Goal: Information Seeking & Learning: Understand process/instructions

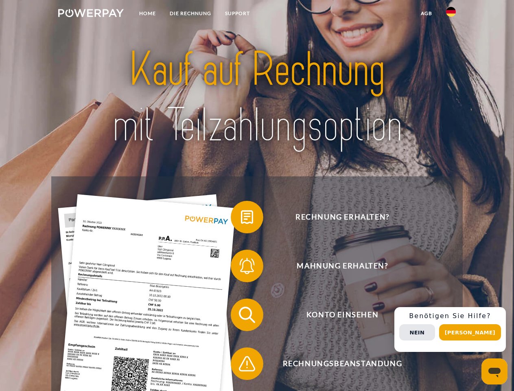
click at [91, 14] on img at bounding box center [91, 13] width 66 height 8
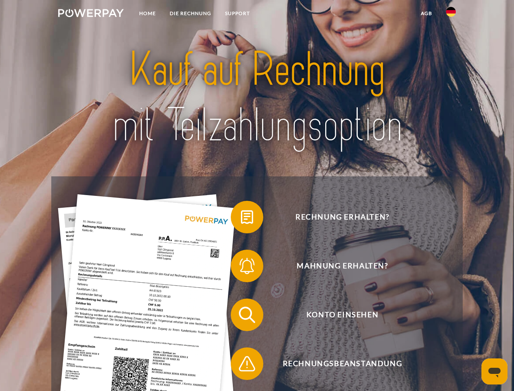
click at [451, 14] on img at bounding box center [451, 12] width 10 height 10
click at [426, 13] on link "agb" at bounding box center [426, 13] width 25 height 15
click at [241, 218] on span at bounding box center [234, 217] width 41 height 41
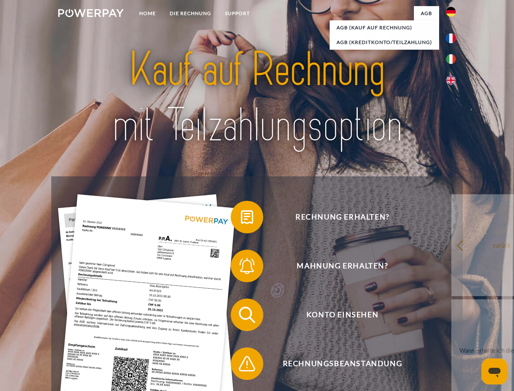
click at [241, 267] on div "Rechnung erhalten? Mahnung erhalten? Konto einsehen" at bounding box center [256, 339] width 411 height 326
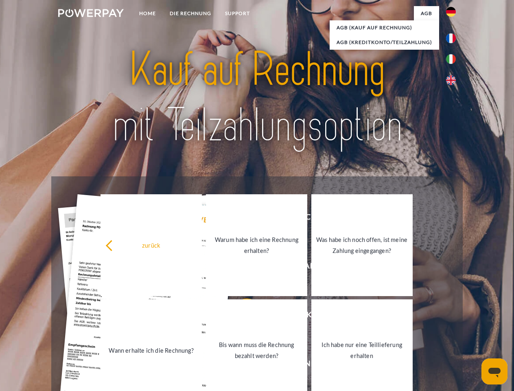
click at [241, 316] on link "Bis wann muss die Rechnung bezahlt werden?" at bounding box center [256, 350] width 101 height 102
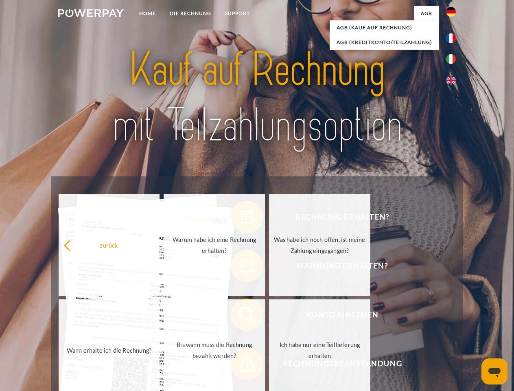
click at [241, 365] on span at bounding box center [234, 363] width 41 height 41
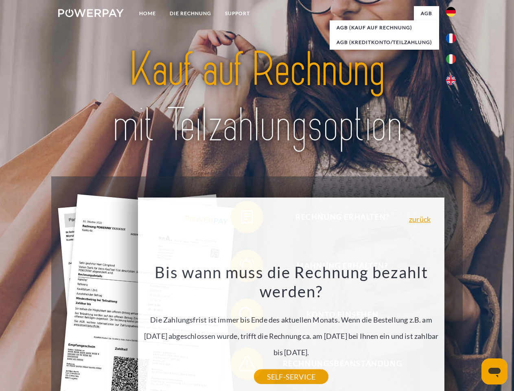
click at [453, 329] on div "Rechnung erhalten? Mahnung erhalten? Konto einsehen" at bounding box center [256, 339] width 411 height 326
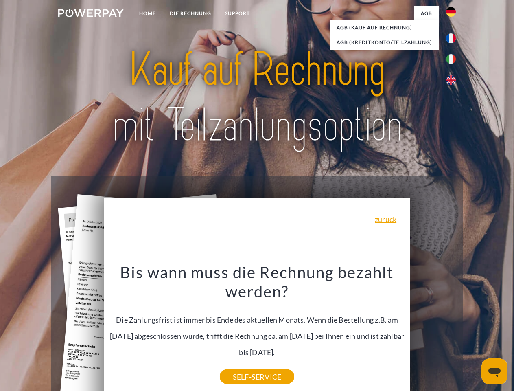
click at [433, 331] on span "Konto einsehen" at bounding box center [342, 314] width 199 height 33
click at [473, 332] on header "Home DIE RECHNUNG SUPPORT" at bounding box center [257, 281] width 514 height 562
